Goal: Find specific page/section: Find specific page/section

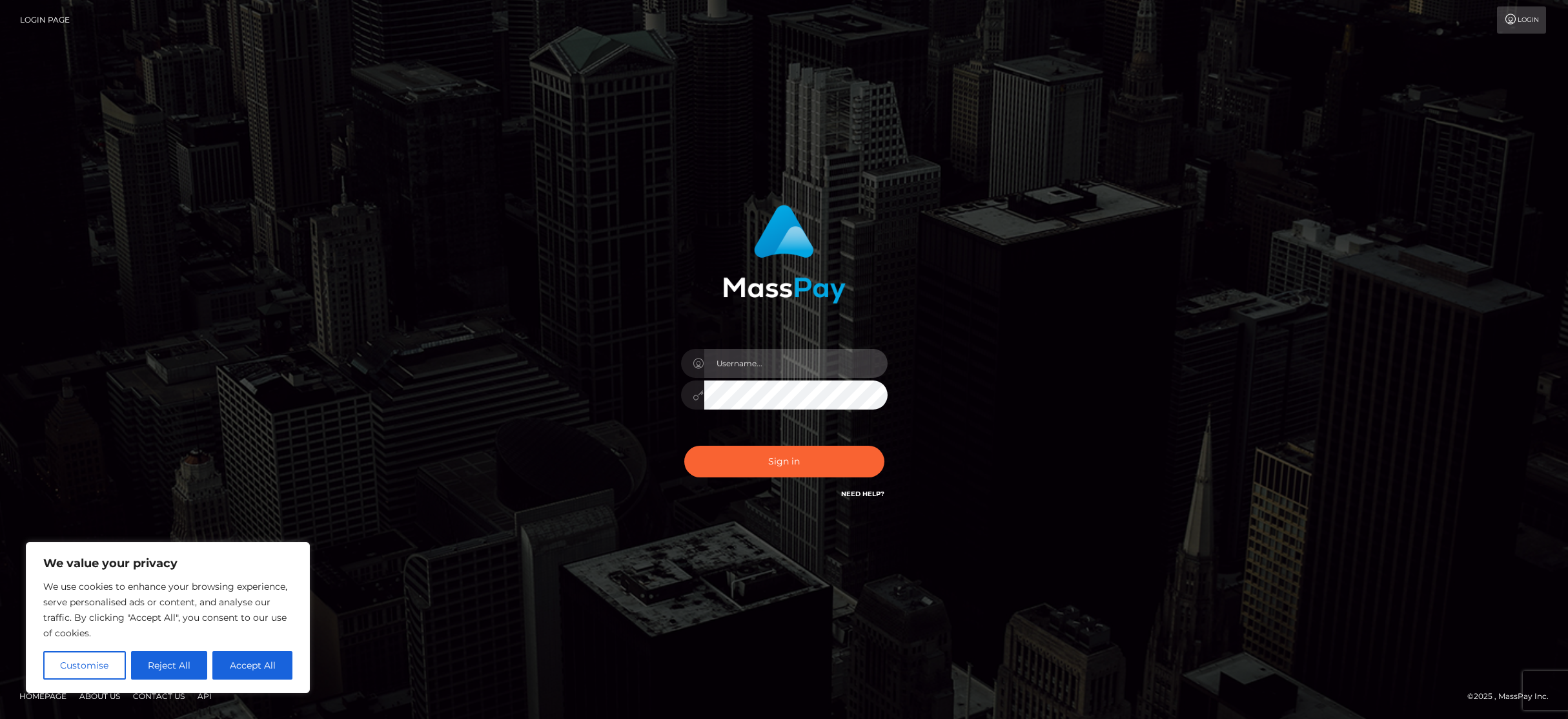
click at [799, 368] on input "text" at bounding box center [796, 363] width 184 height 29
type input "dilip.nimi"
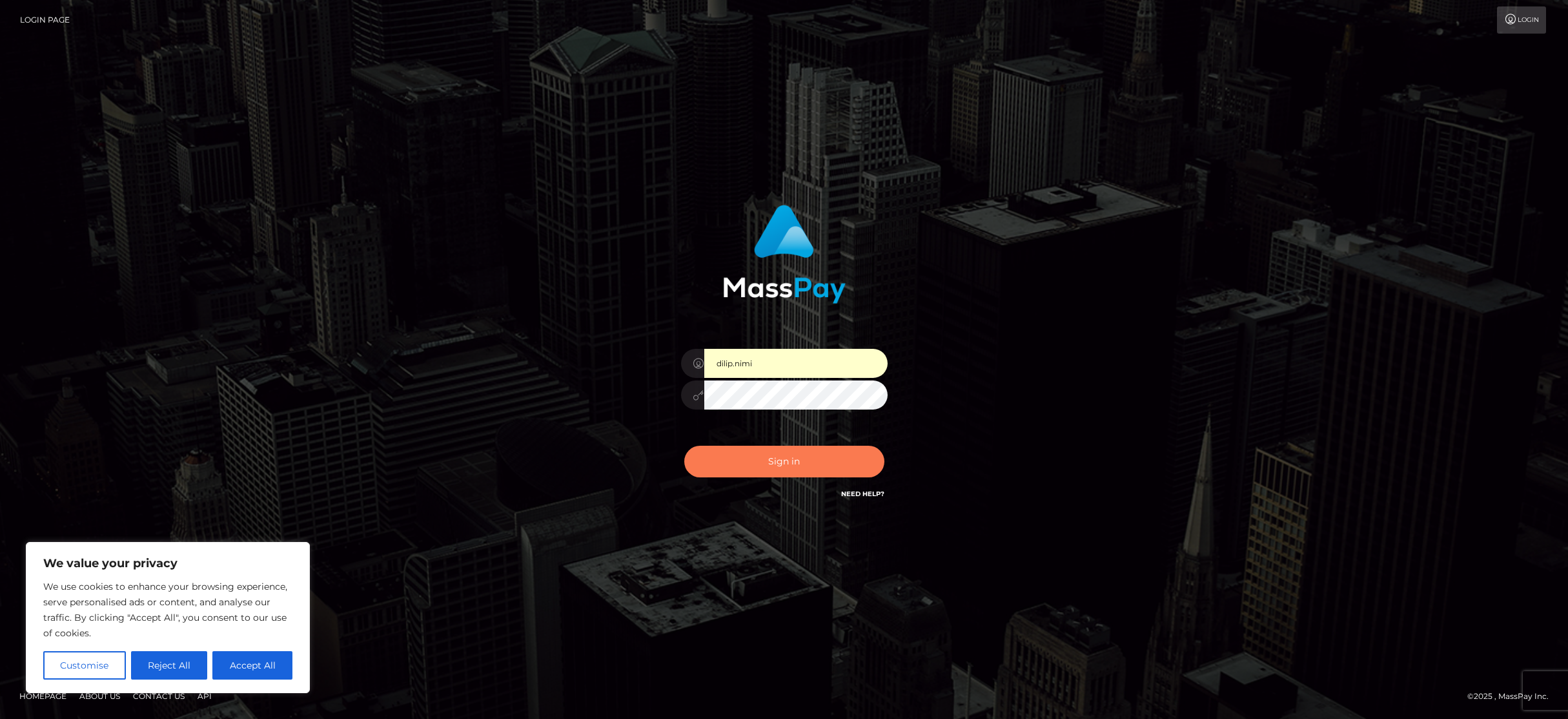
click at [792, 453] on button "Sign in" at bounding box center [784, 462] width 200 height 32
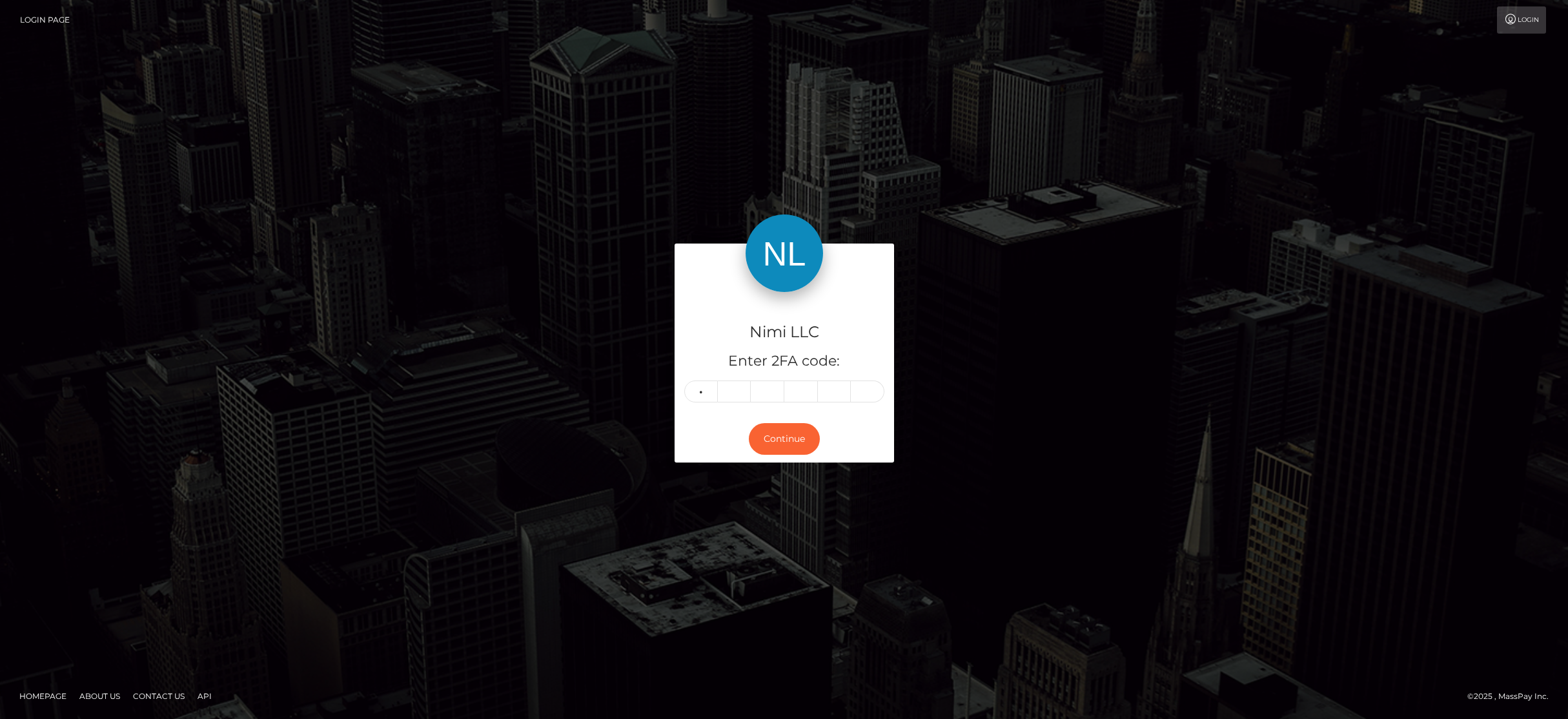
type input "0"
type input "8"
type input "5"
type input "6"
type input "4"
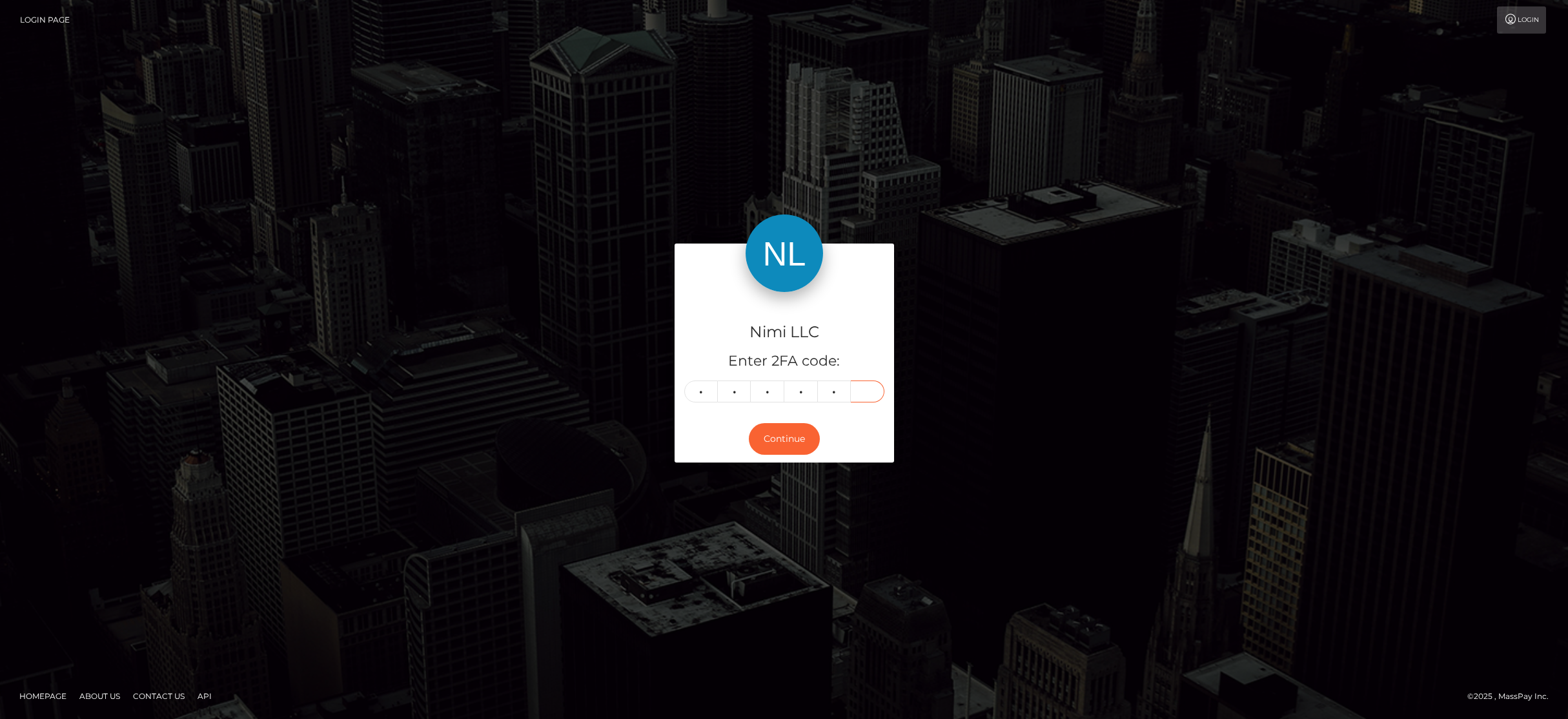
type input "8"
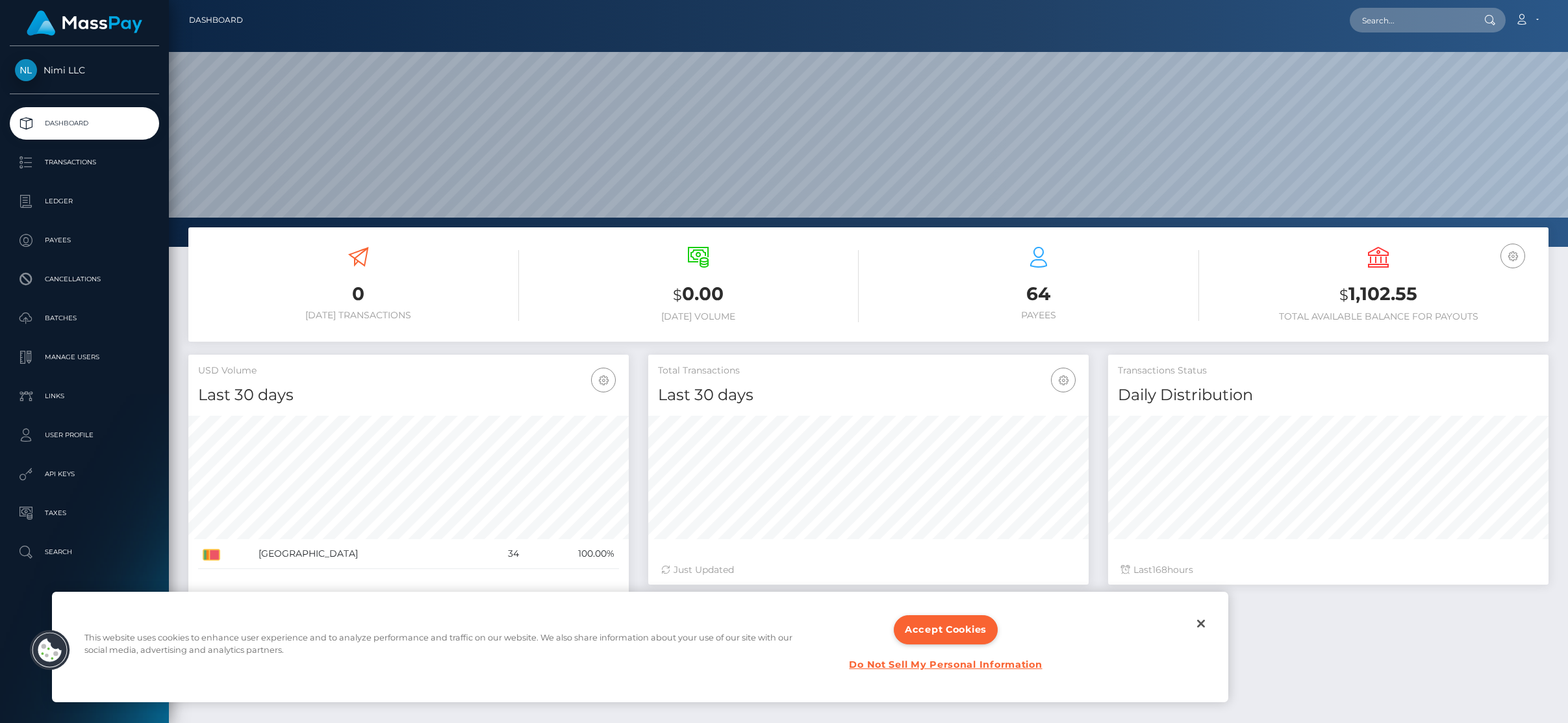
scroll to position [230, 441]
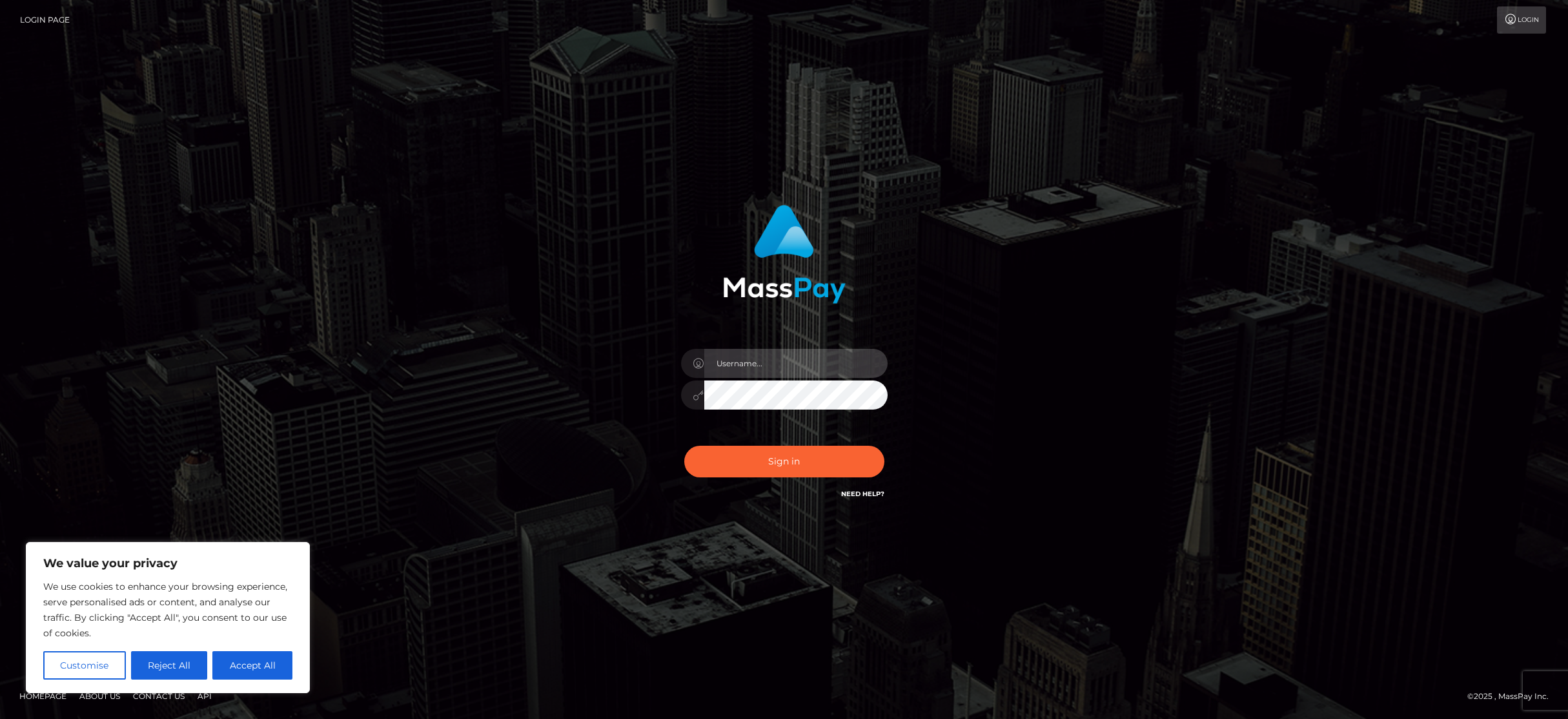
click at [756, 360] on input "text" at bounding box center [796, 363] width 184 height 29
type input "dilip.nimi"
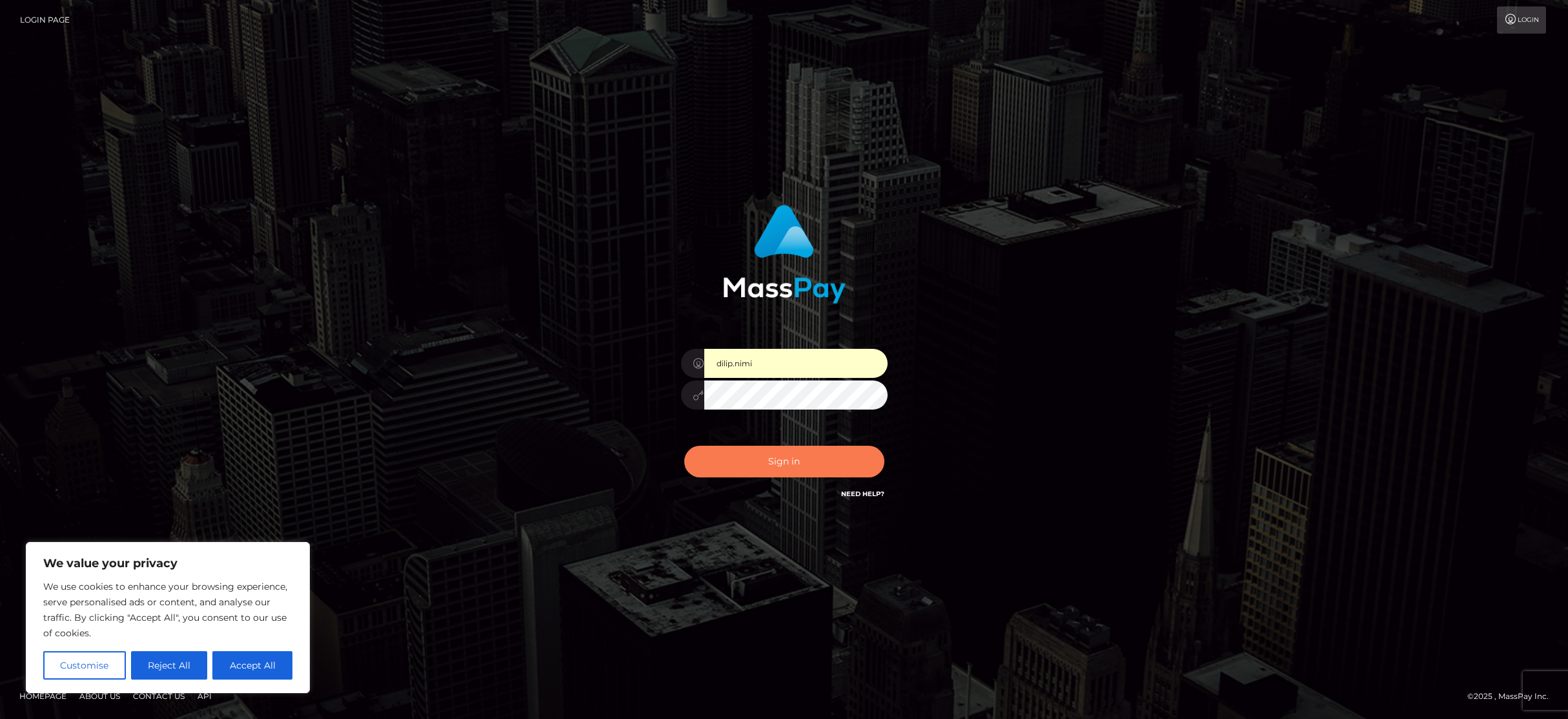
click at [785, 452] on button "Sign in" at bounding box center [784, 462] width 200 height 32
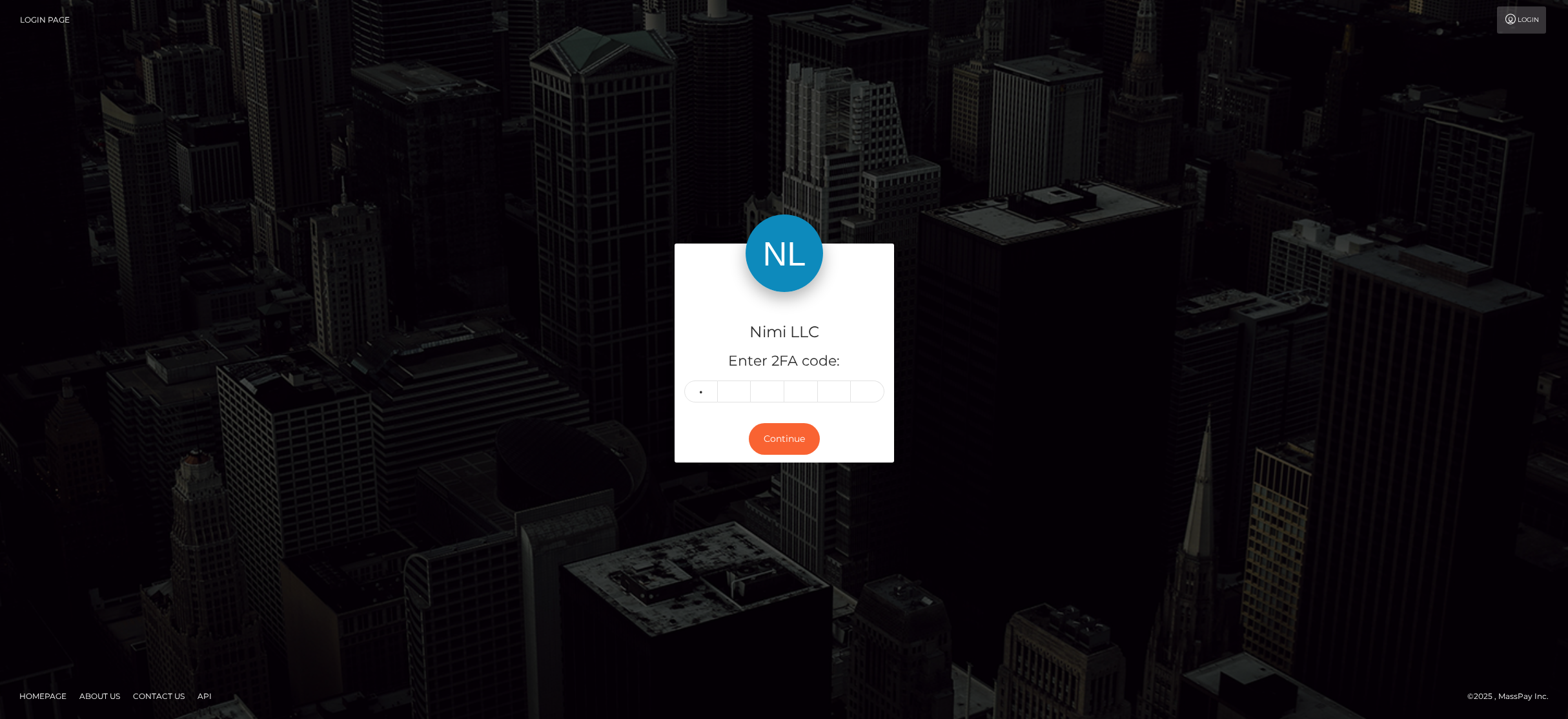
type input "1"
type input "6"
type input "7"
type input "3"
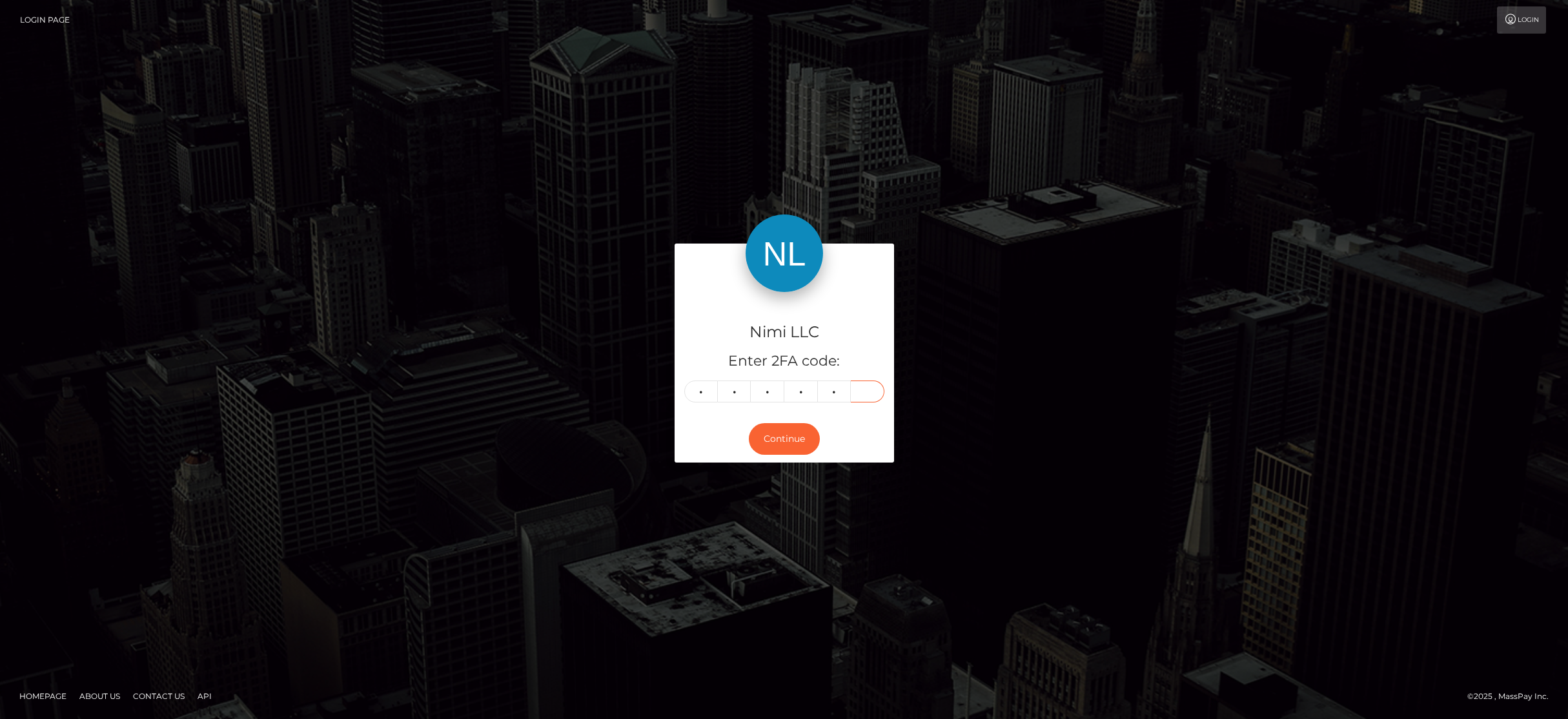
type input "5"
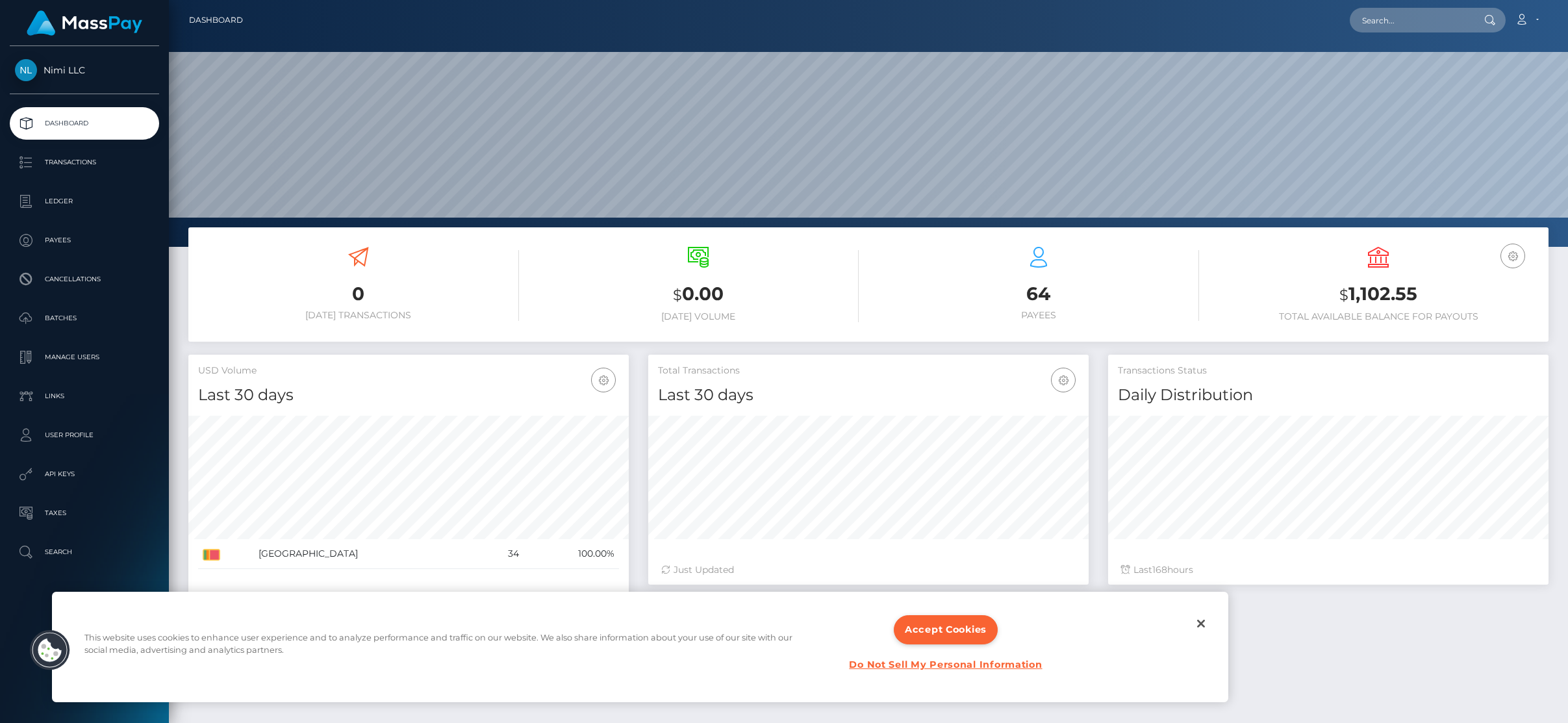
scroll to position [230, 441]
click at [88, 186] on link "Ledger" at bounding box center [84, 201] width 150 height 32
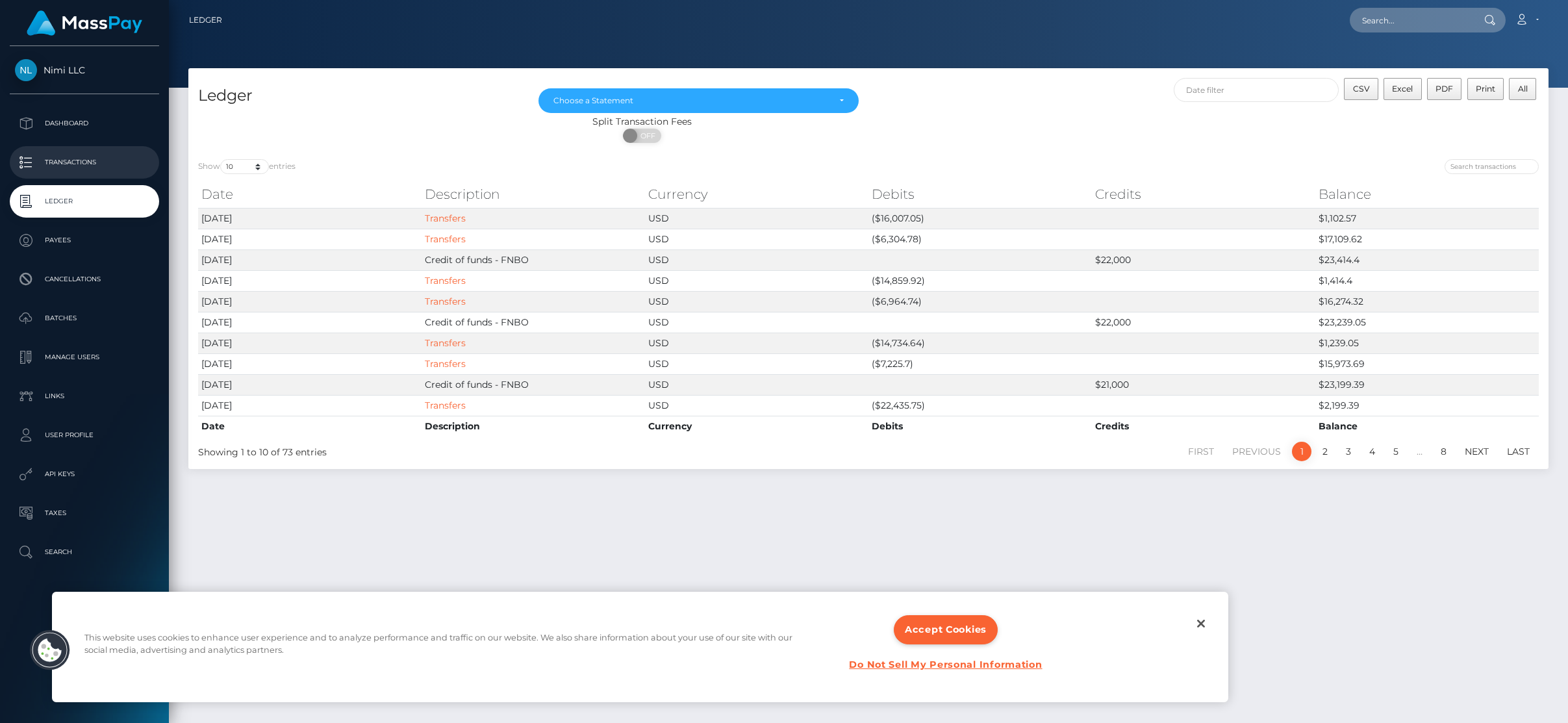
click at [126, 172] on p "Transactions" at bounding box center [84, 162] width 139 height 20
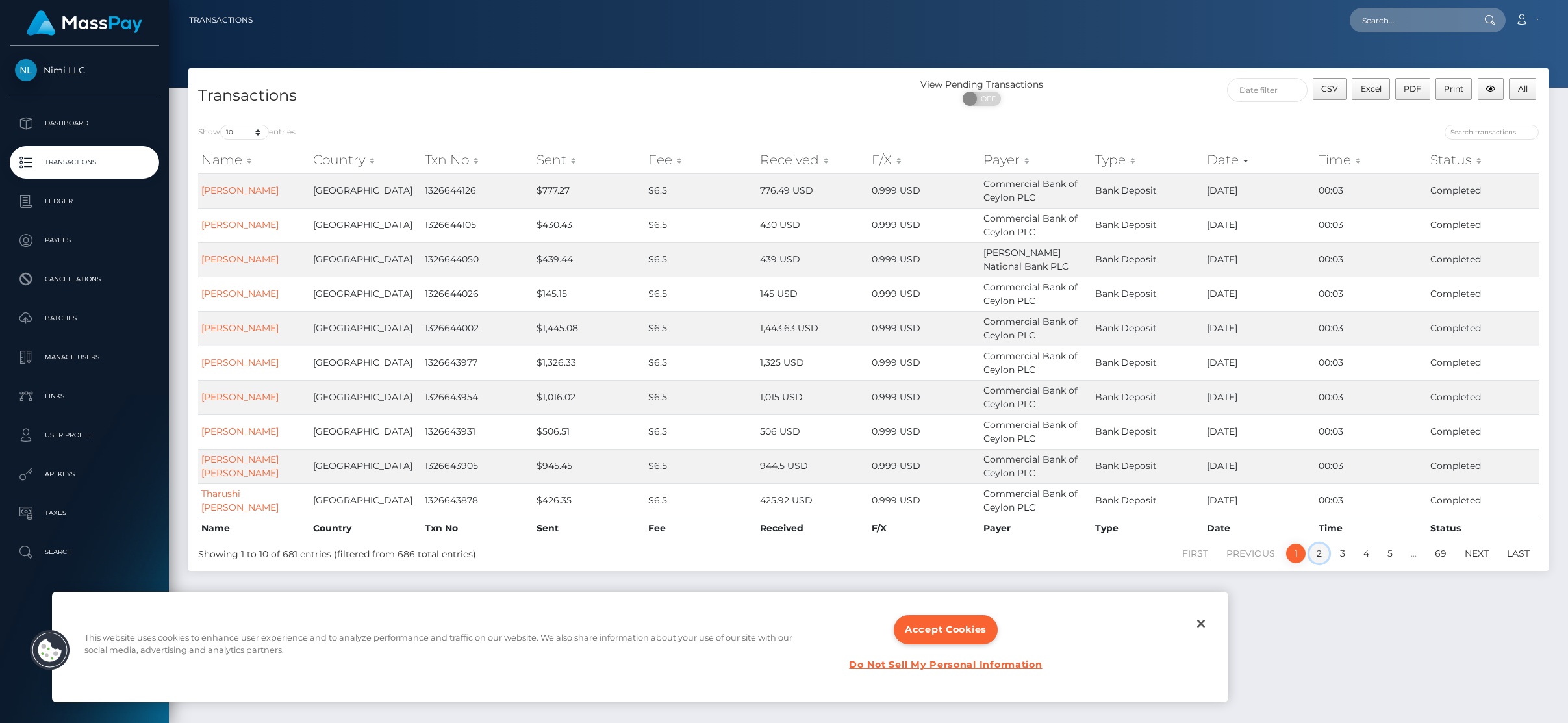
click at [1323, 553] on link "2" at bounding box center [1319, 553] width 20 height 20
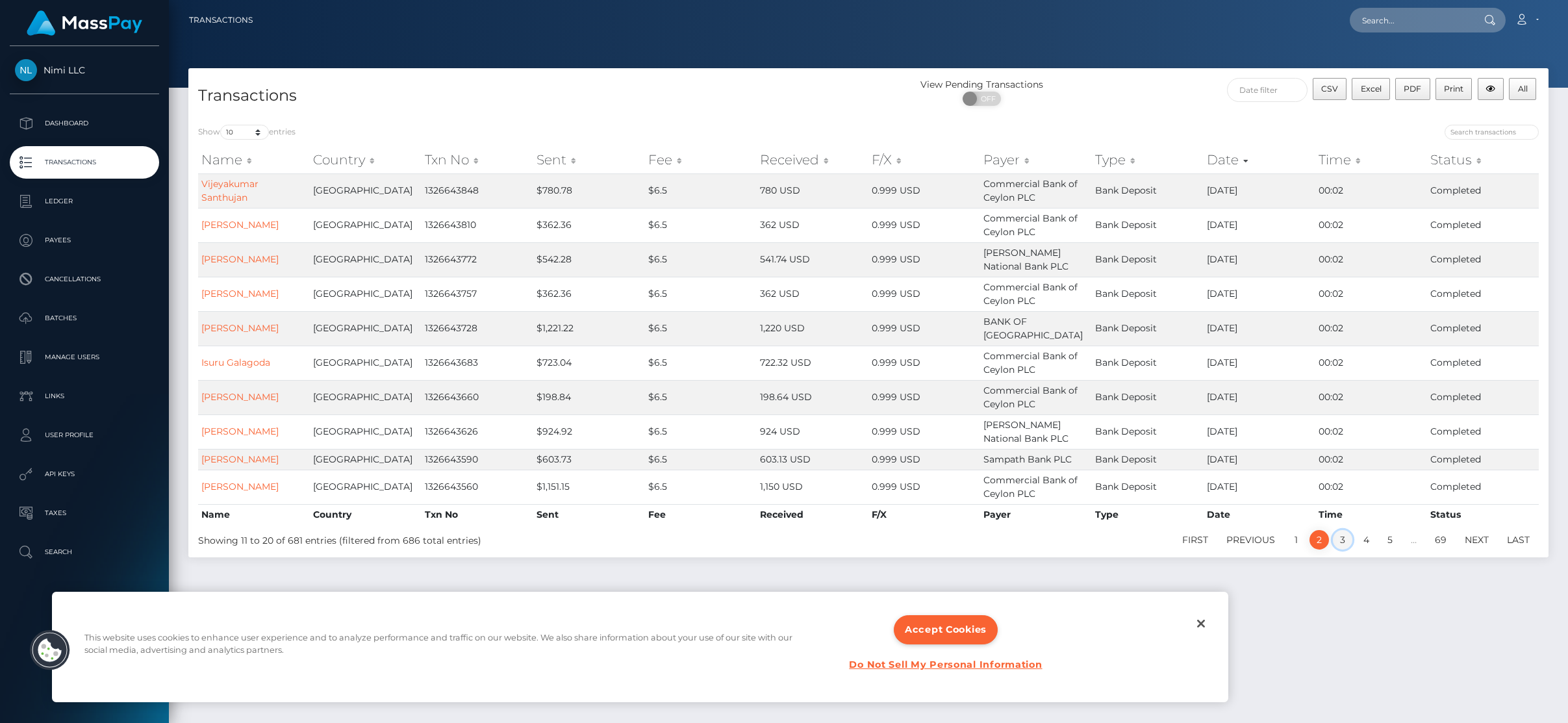
click at [1334, 530] on link "3" at bounding box center [1342, 539] width 20 height 20
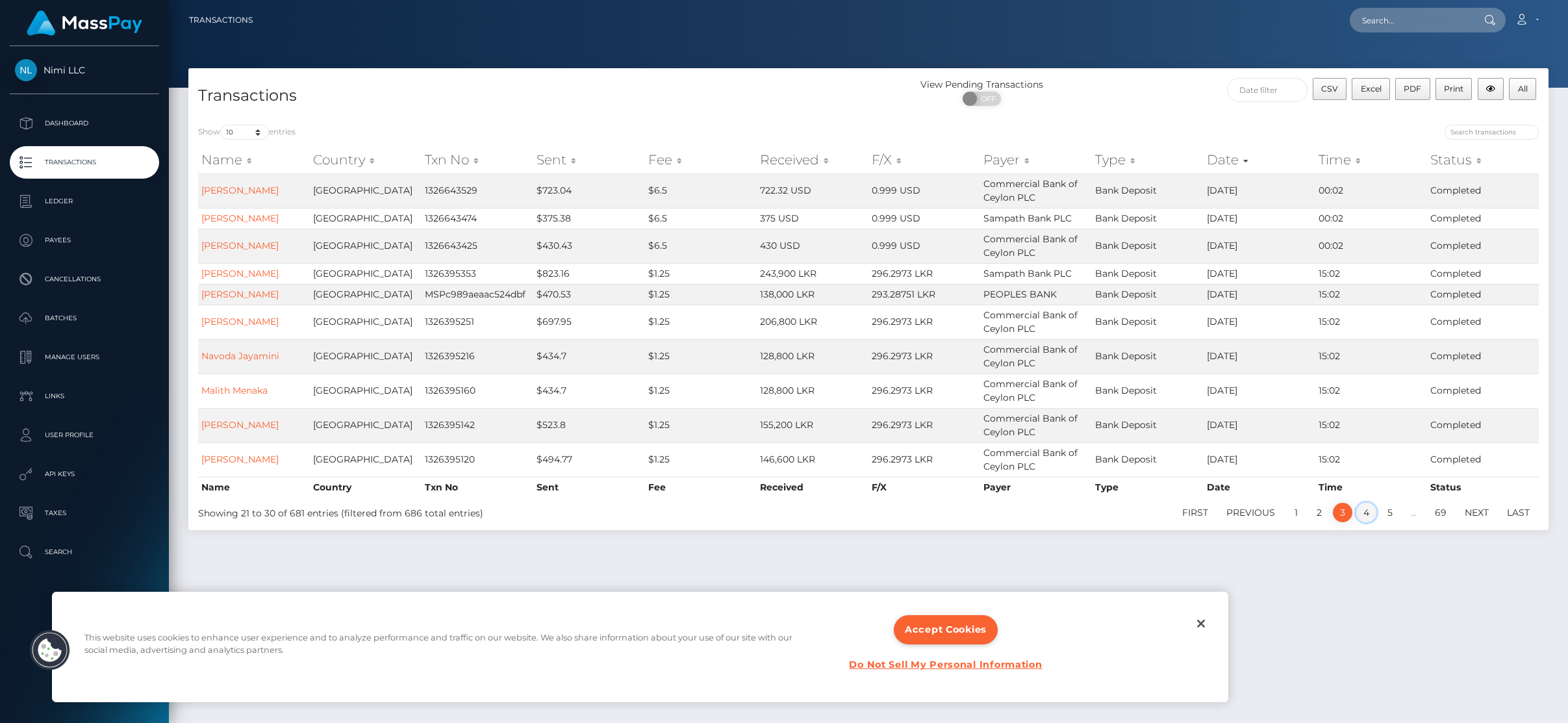
click at [1365, 517] on link "4" at bounding box center [1366, 512] width 20 height 20
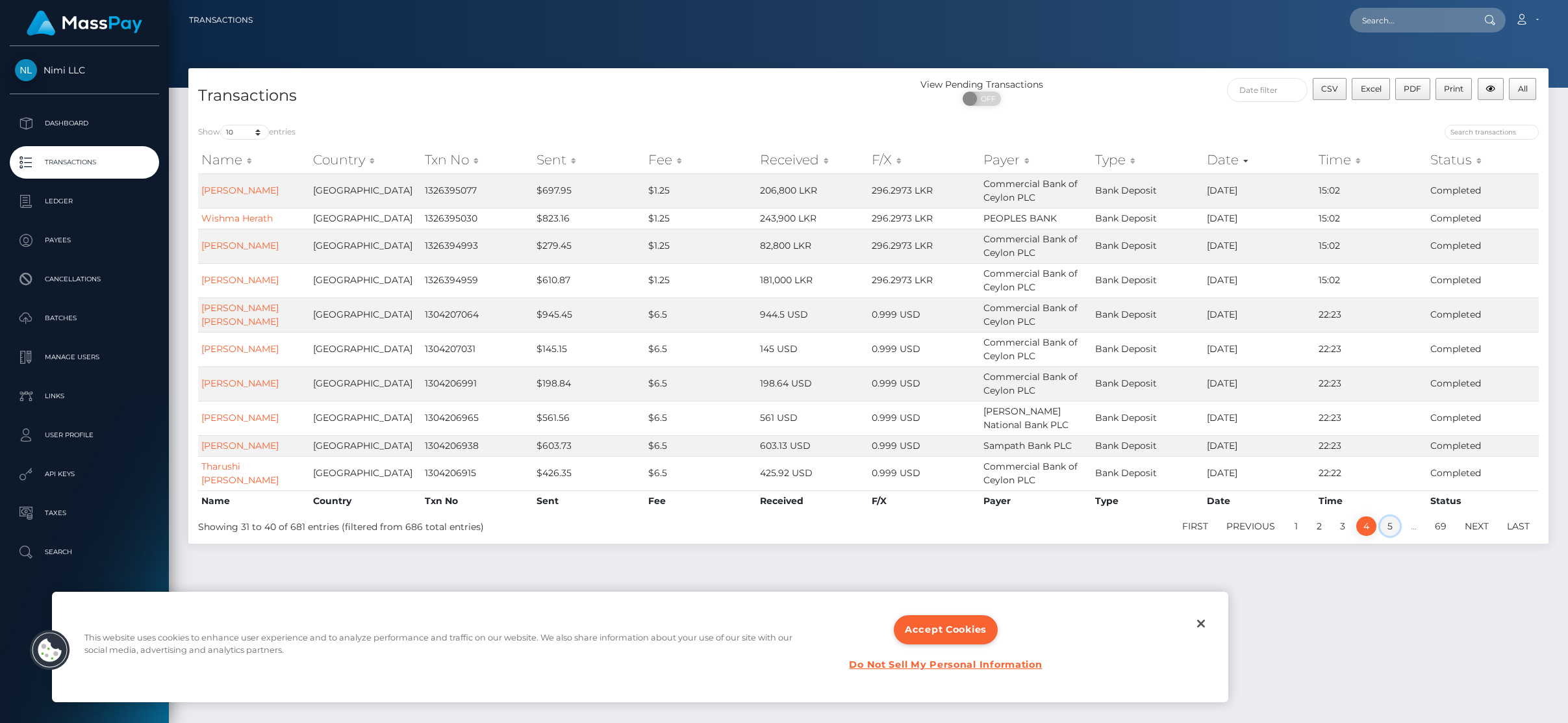
click at [1386, 525] on link "5" at bounding box center [1390, 526] width 20 height 20
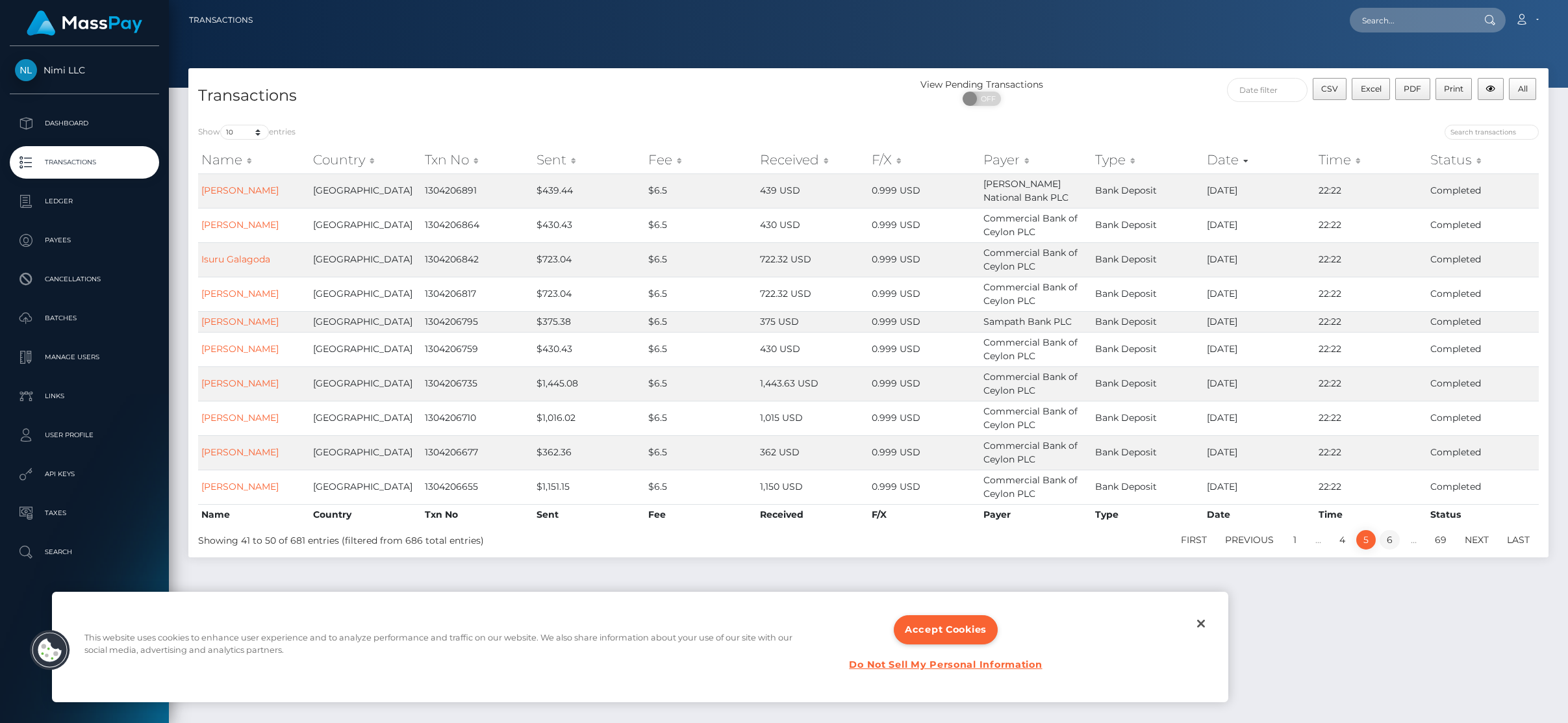
click at [1389, 541] on link "6" at bounding box center [1389, 539] width 20 height 20
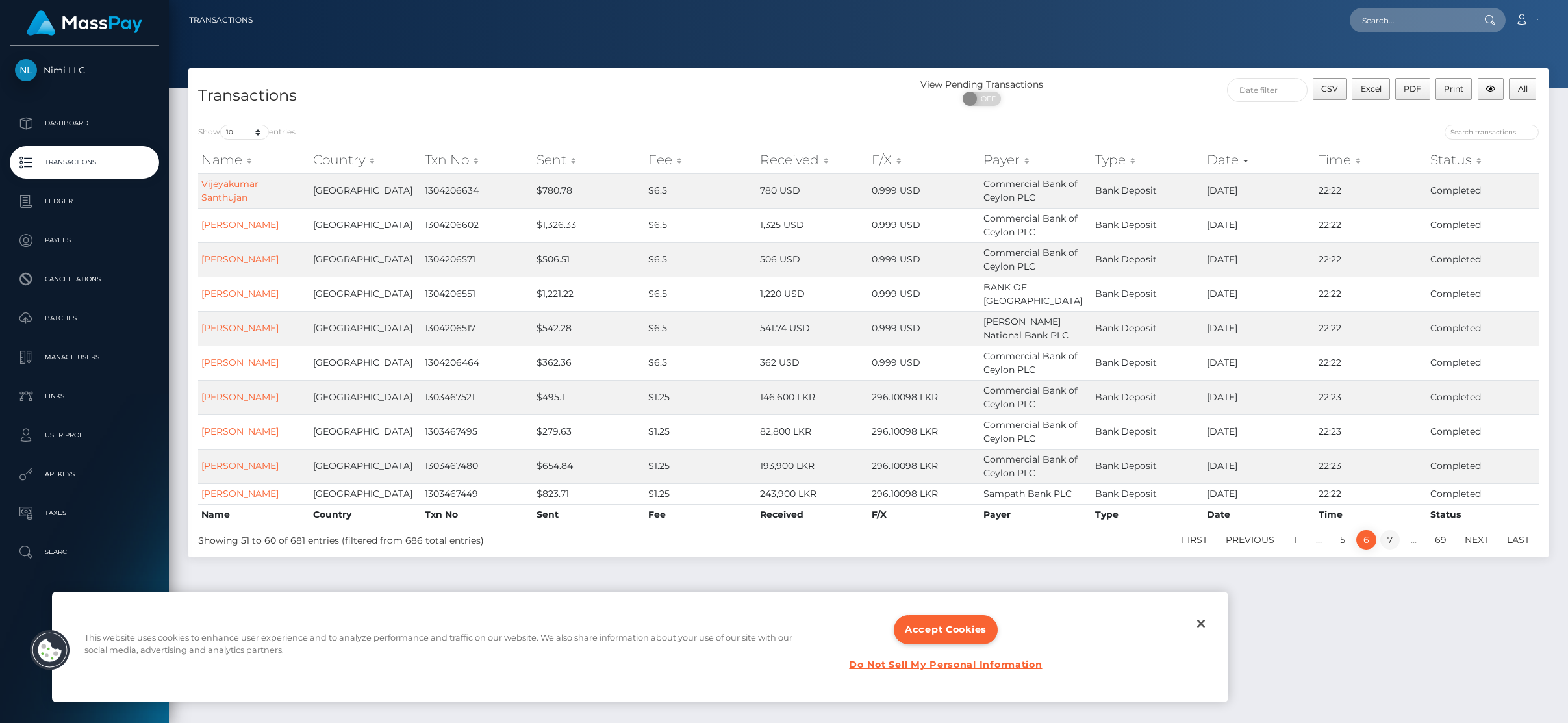
click at [1388, 530] on link "7" at bounding box center [1390, 539] width 20 height 20
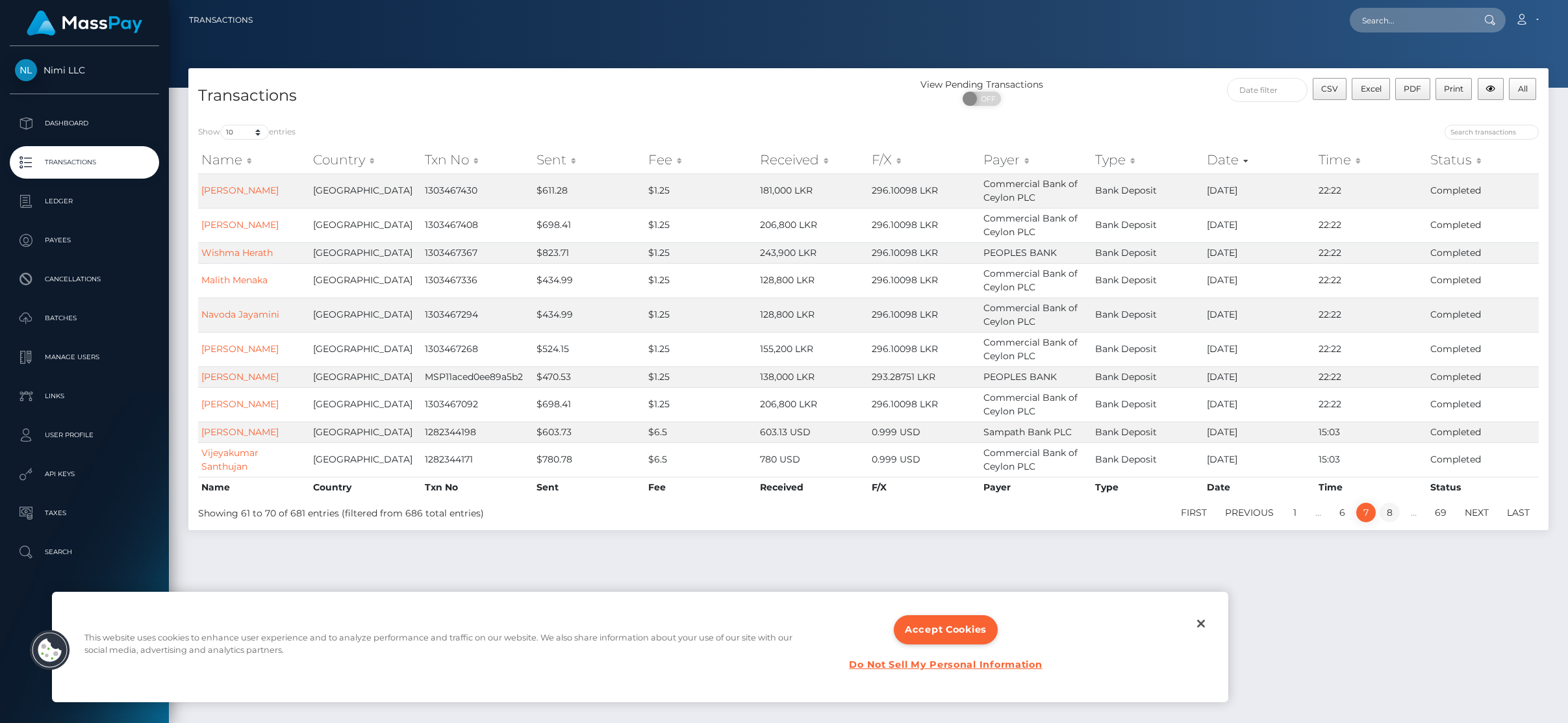
click at [1388, 519] on link "8" at bounding box center [1389, 512] width 20 height 20
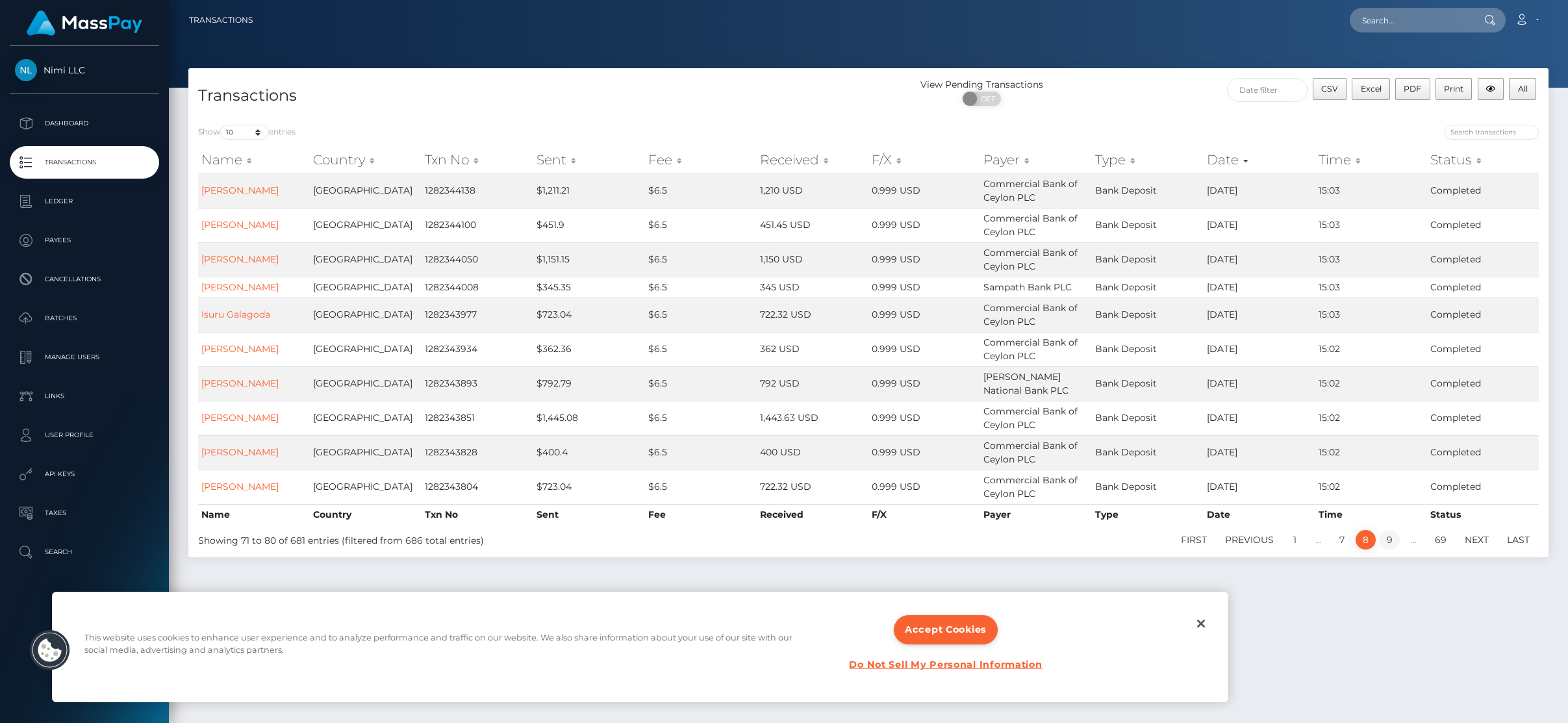
click at [1390, 535] on link "9" at bounding box center [1389, 539] width 20 height 20
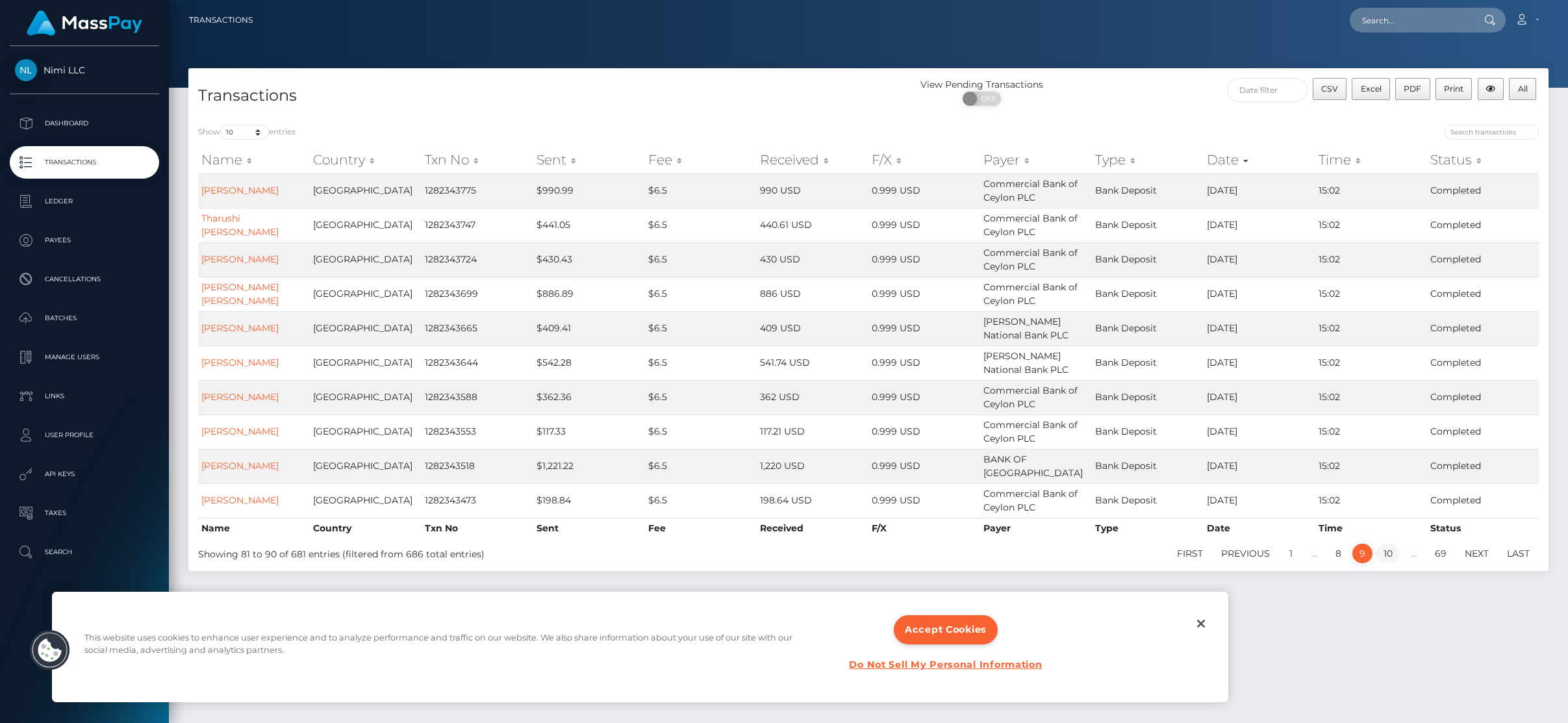
click at [1391, 544] on link "10" at bounding box center [1388, 553] width 24 height 20
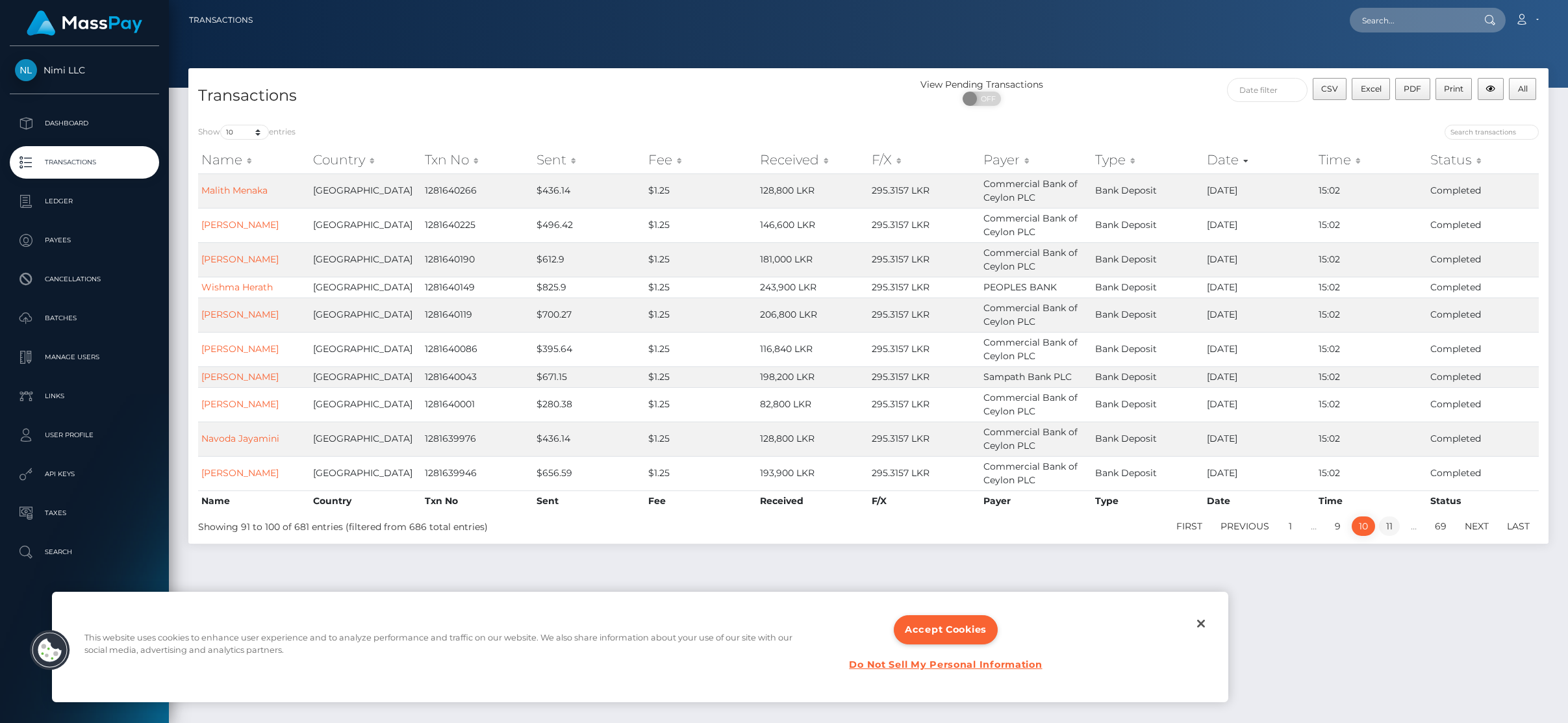
click at [1389, 531] on link "11" at bounding box center [1390, 526] width 21 height 20
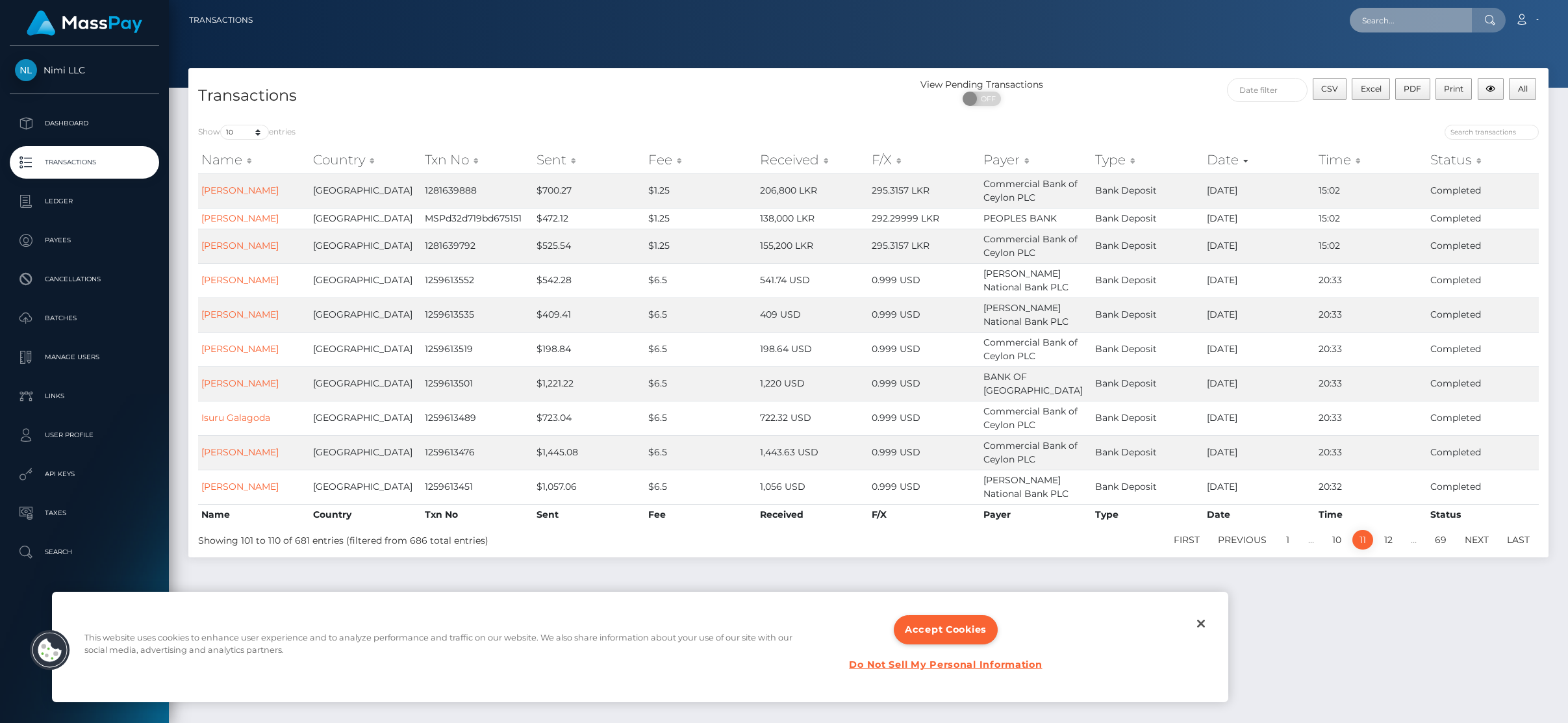
click at [1390, 24] on input "text" at bounding box center [1411, 20] width 122 height 25
type input "204"
click at [1479, 137] on input "search" at bounding box center [1491, 133] width 94 height 15
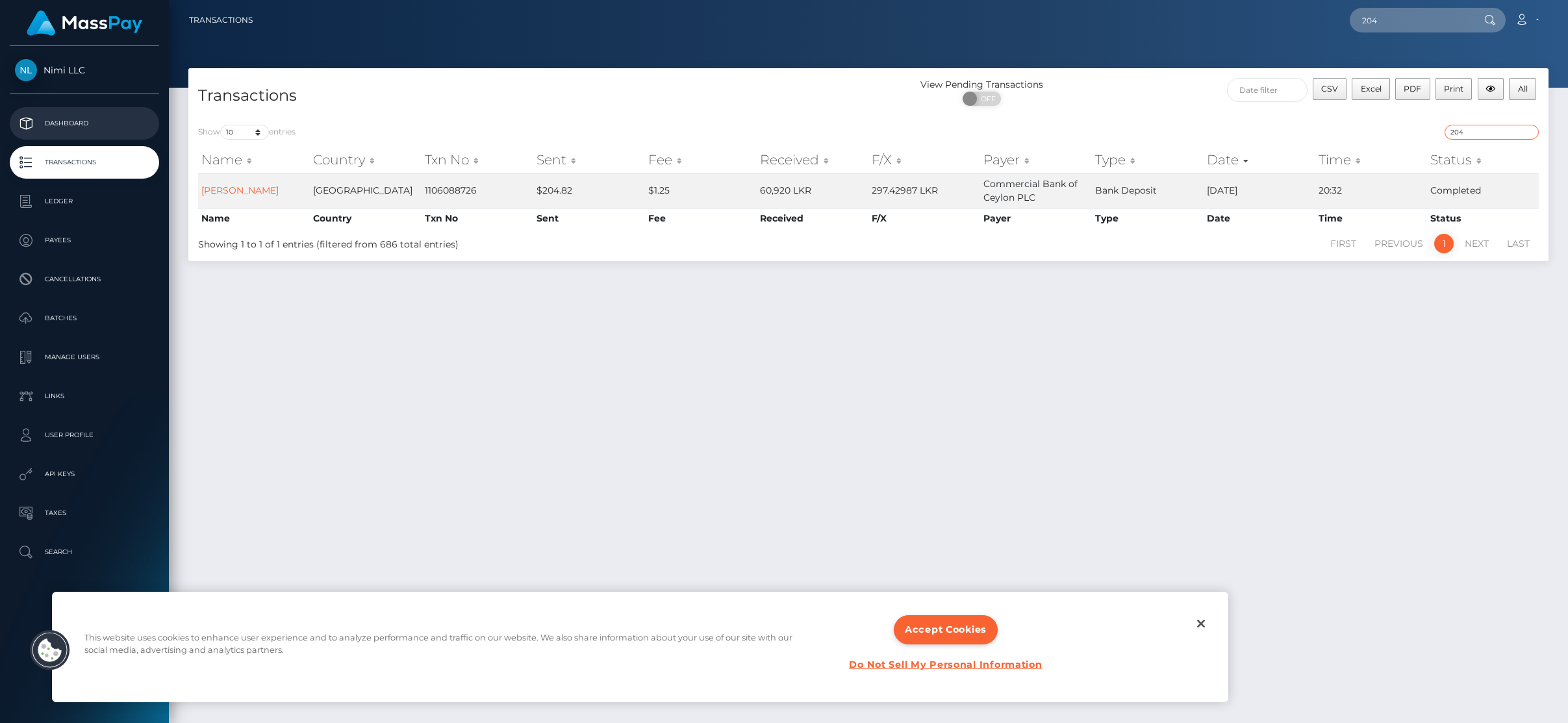
type input "204"
click at [100, 129] on p "Dashboard" at bounding box center [84, 123] width 139 height 20
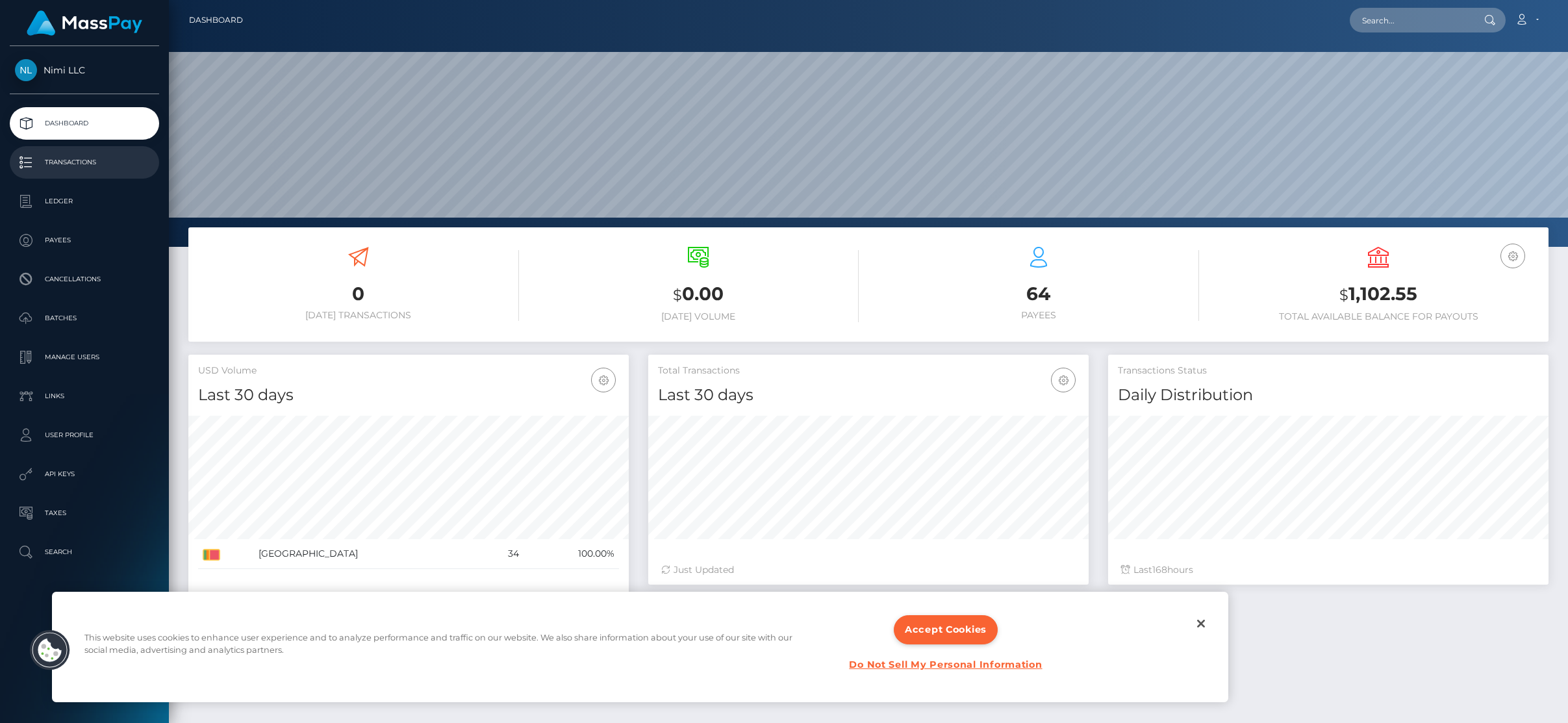
scroll to position [230, 441]
click at [113, 170] on p "Transactions" at bounding box center [84, 162] width 139 height 20
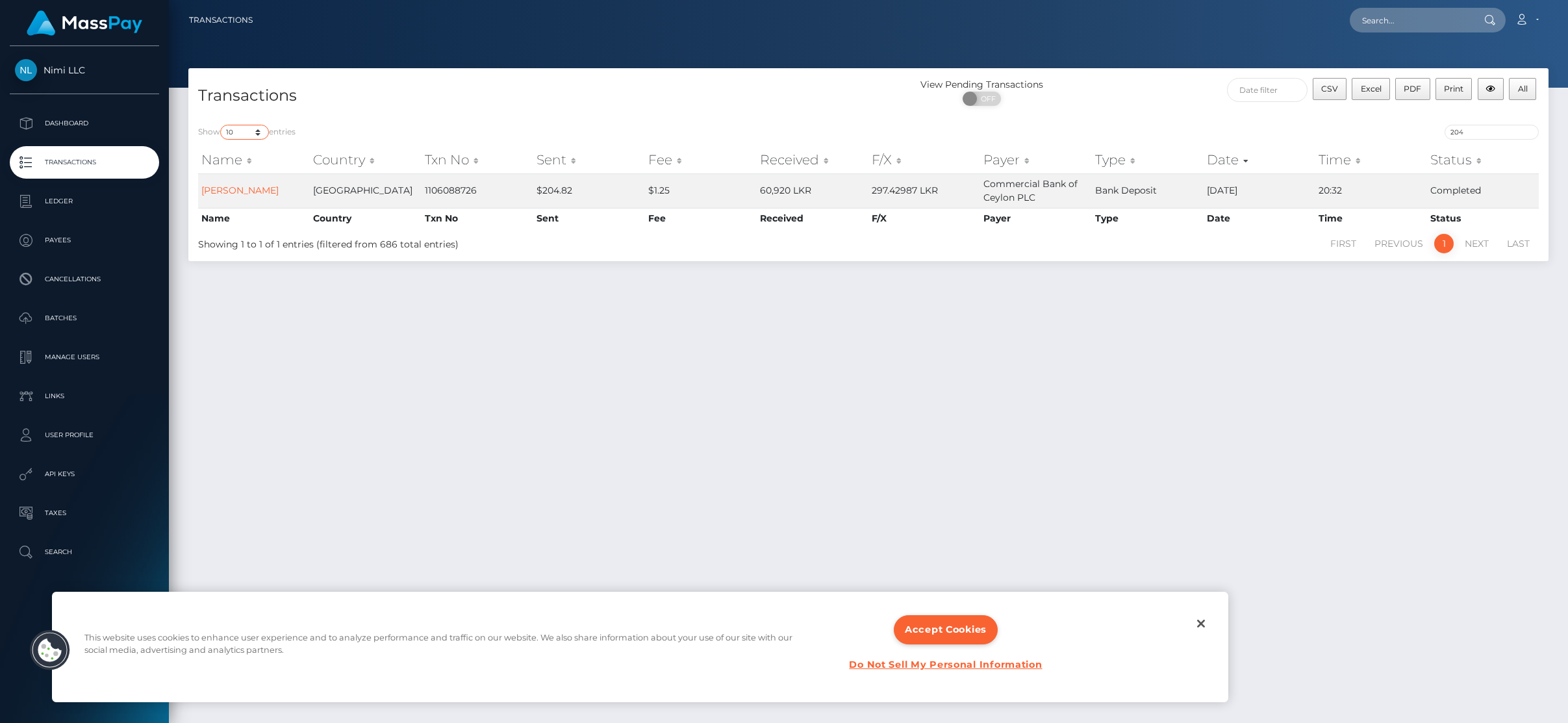
click at [256, 133] on select "10 25 50 100 250 500 1,000 3,500" at bounding box center [244, 133] width 48 height 15
select select "100"
click at [222, 125] on select "10 25 50 100 250 500 1,000 3,500" at bounding box center [244, 133] width 48 height 15
click at [1529, 130] on input "204" at bounding box center [1491, 133] width 94 height 15
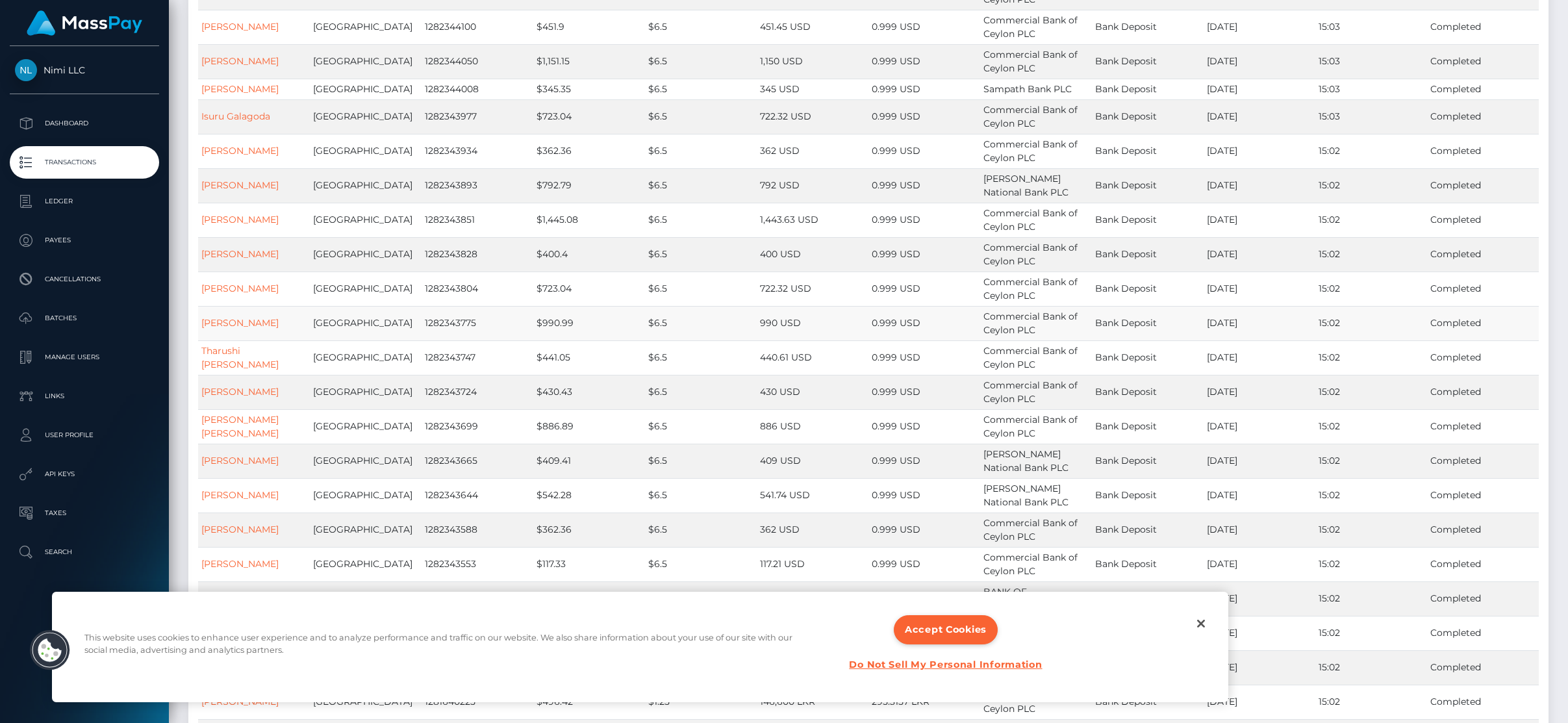
scroll to position [2460, 0]
click at [1202, 630] on button "Close" at bounding box center [1201, 624] width 28 height 28
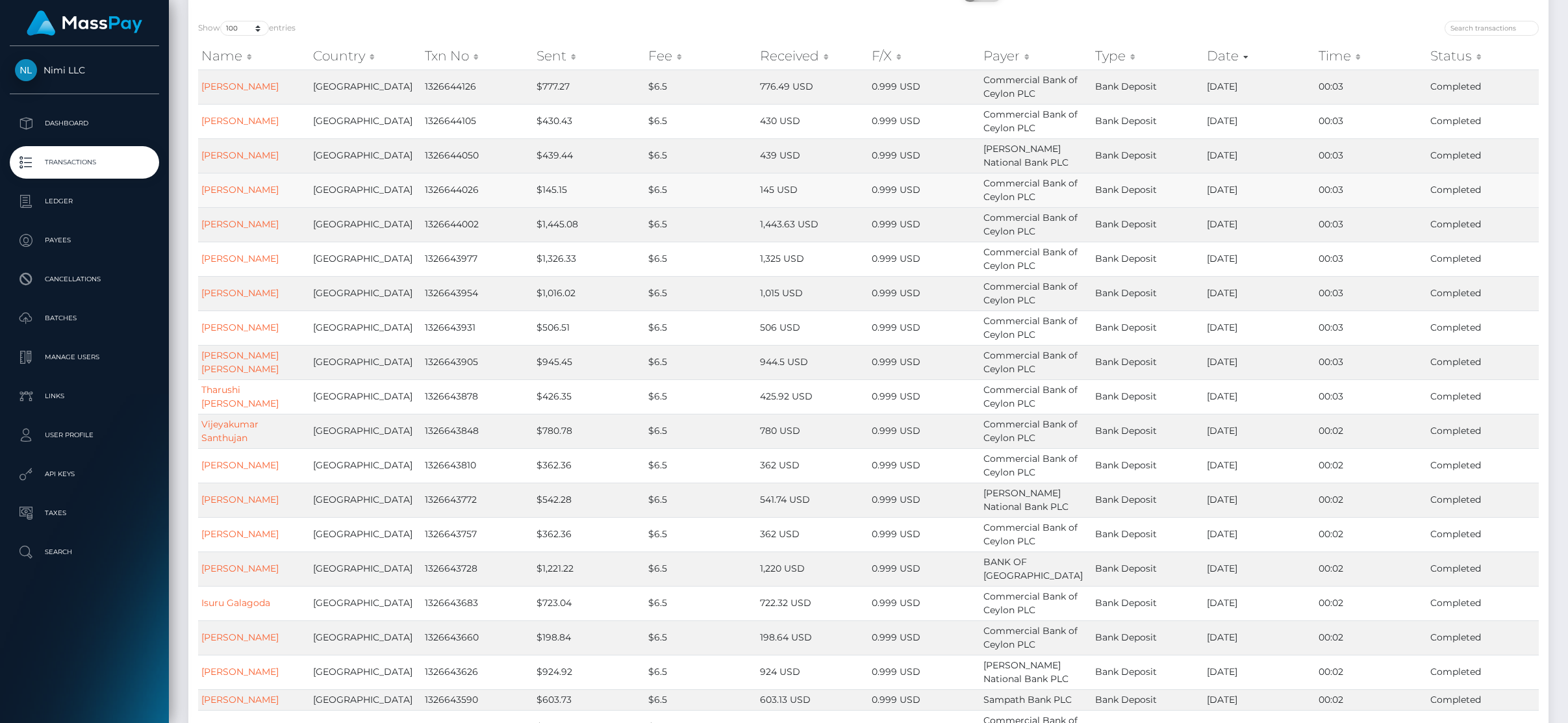
scroll to position [0, 0]
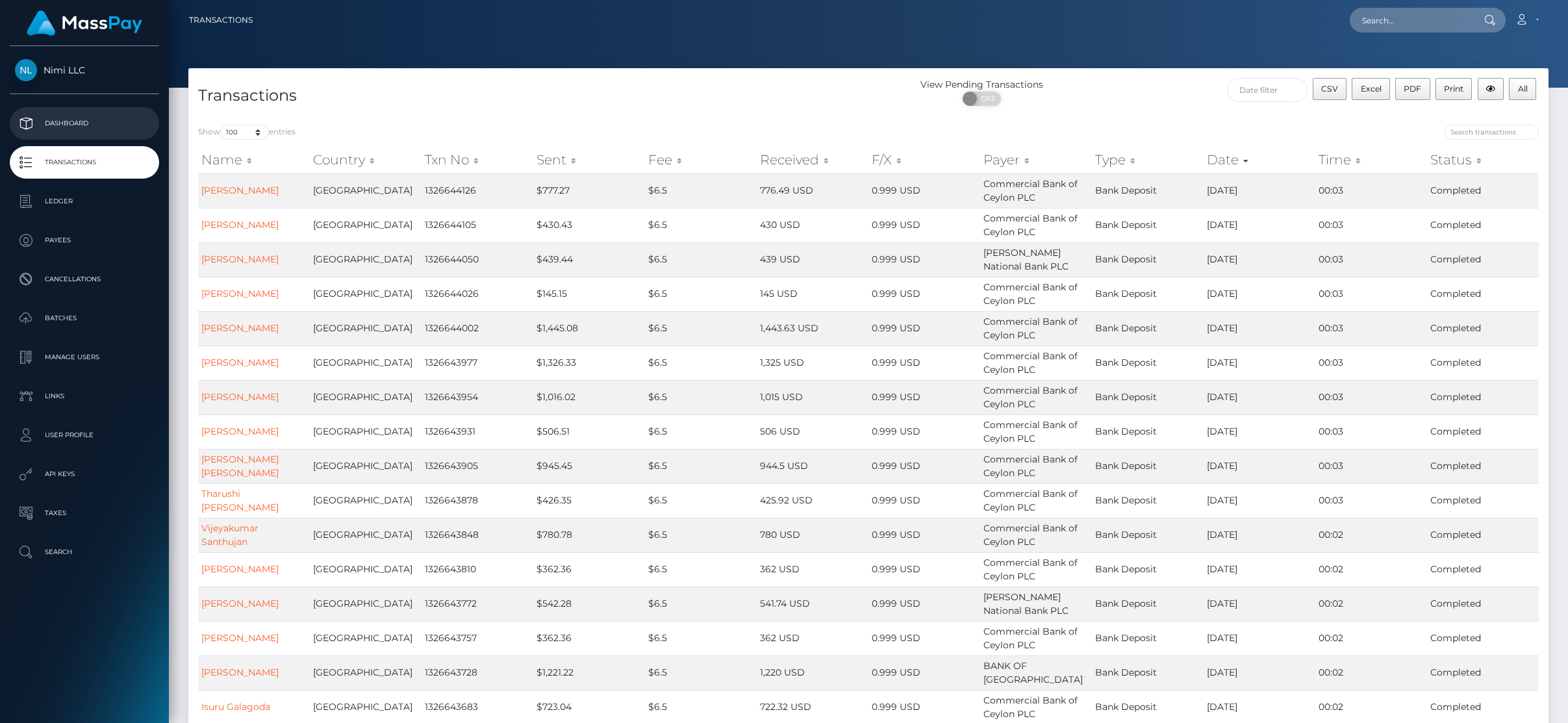
click at [67, 118] on p "Dashboard" at bounding box center [84, 123] width 139 height 20
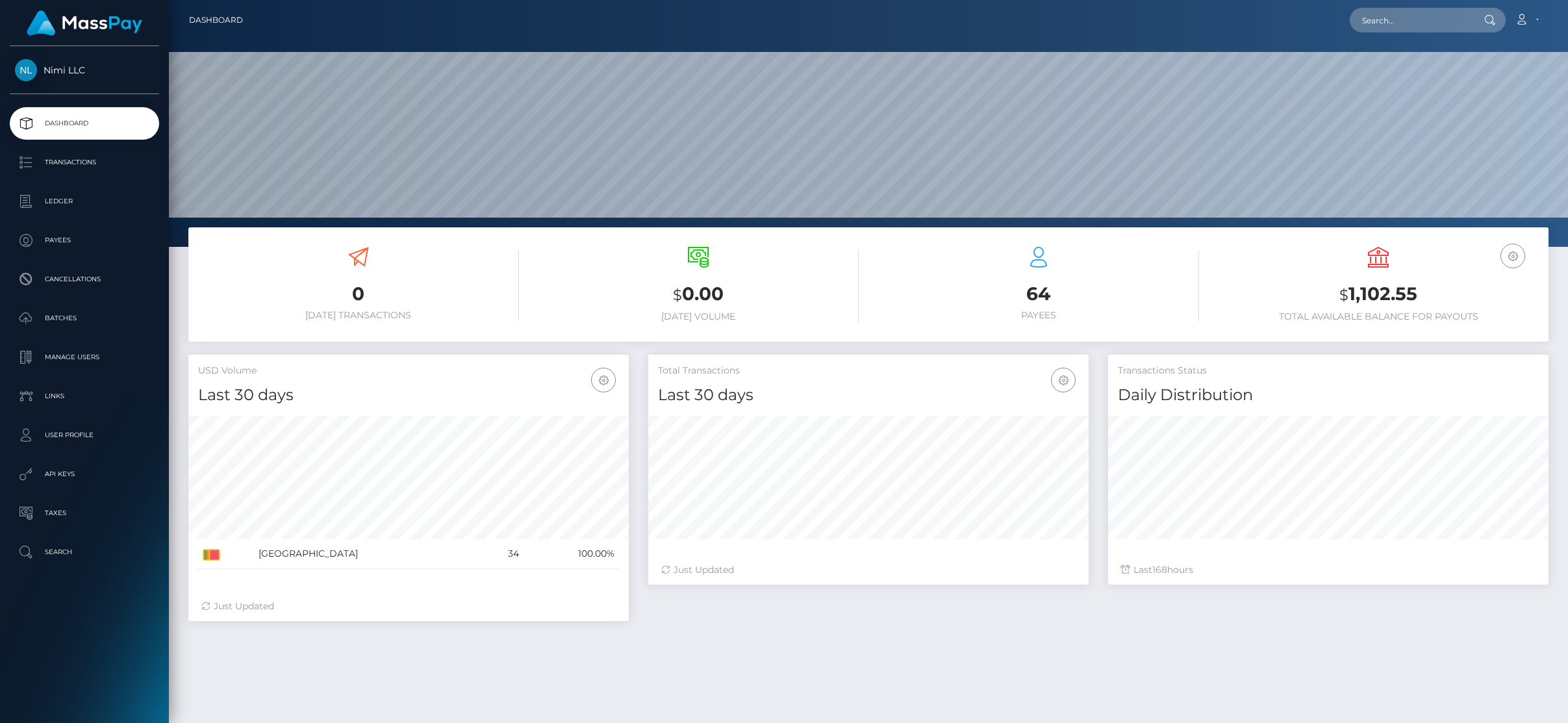
scroll to position [230, 441]
click at [1517, 254] on icon "button" at bounding box center [1513, 256] width 15 height 16
